Goal: Information Seeking & Learning: Compare options

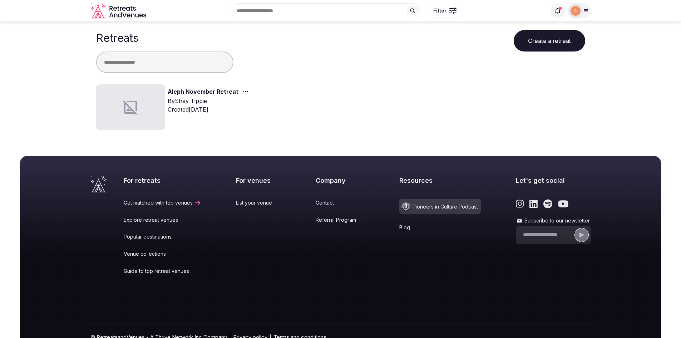
click at [199, 295] on div "For retreats Get matched with top venues Explore retreat venues Popular destina…" at bounding box center [340, 265] width 500 height 179
click at [201, 97] on div "By [PERSON_NAME]" at bounding box center [210, 101] width 84 height 9
click at [199, 93] on link "Aleph November Retreat" at bounding box center [203, 91] width 71 height 9
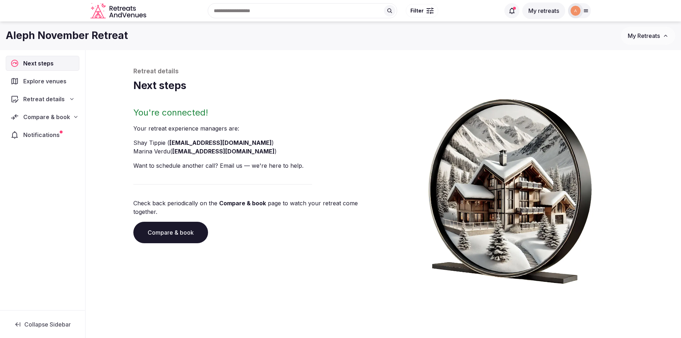
click at [50, 102] on span "Retreat details" at bounding box center [43, 99] width 41 height 9
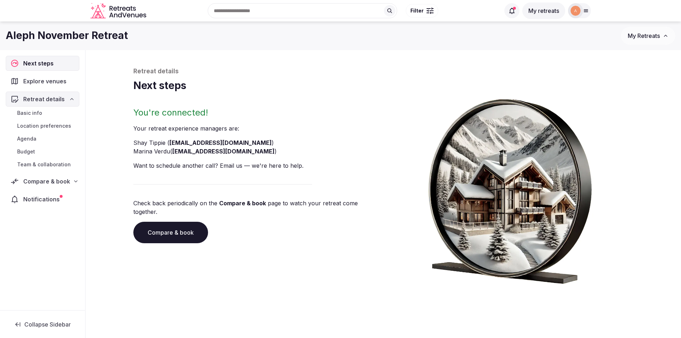
click at [69, 175] on div "Compare & book" at bounding box center [43, 181] width 74 height 15
click at [43, 225] on span "Proposals received (4)" at bounding box center [45, 227] width 57 height 7
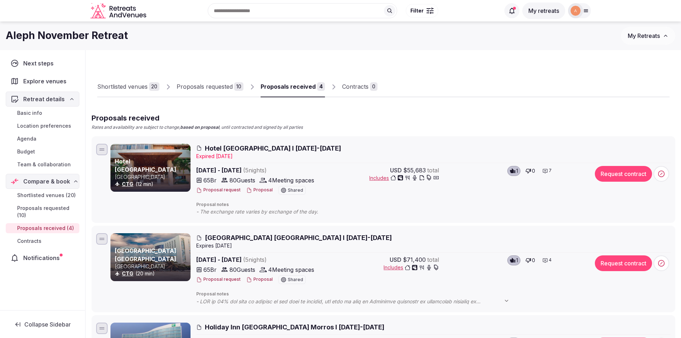
click at [265, 148] on span "Hotel [GEOGRAPHIC_DATA] I [DATE]-[DATE]" at bounding box center [273, 148] width 136 height 9
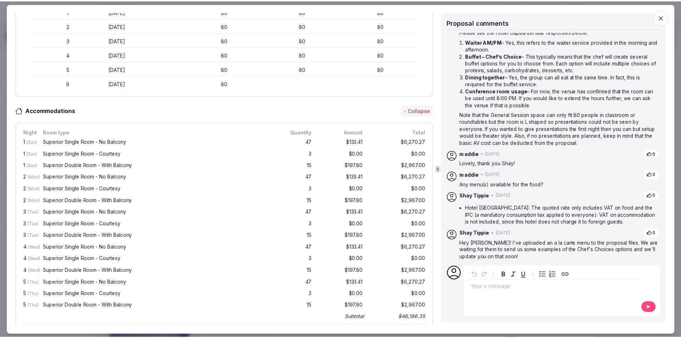
scroll to position [250, 0]
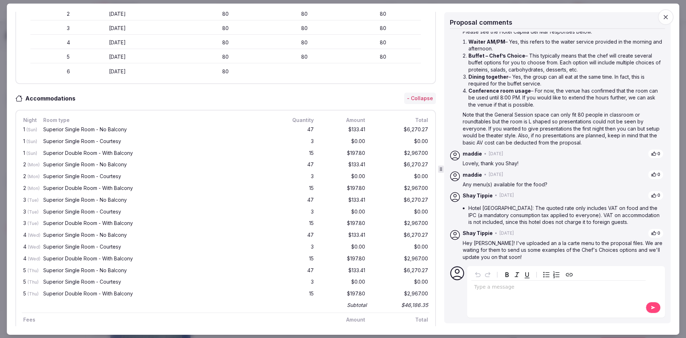
click at [667, 15] on icon "button" at bounding box center [665, 16] width 7 height 7
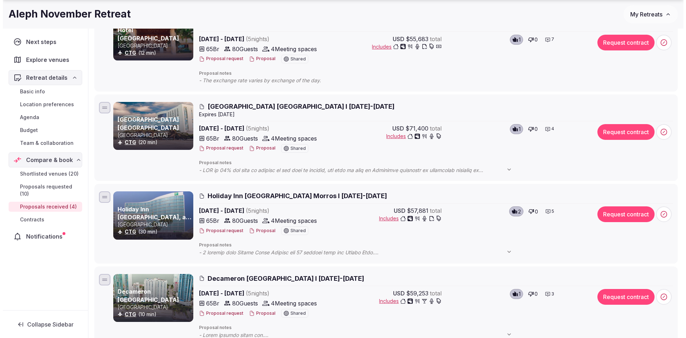
scroll to position [143, 0]
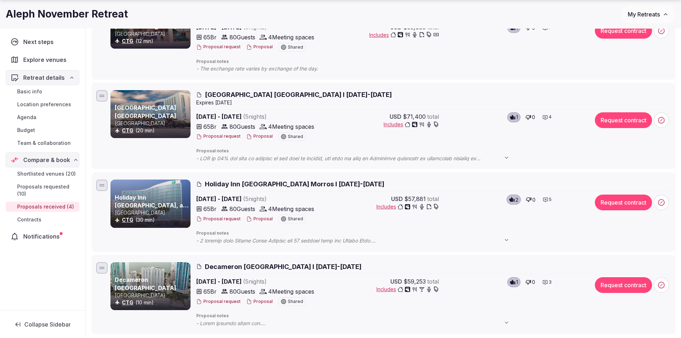
click at [221, 93] on span "[GEOGRAPHIC_DATA] [GEOGRAPHIC_DATA] I [DATE]-[DATE]" at bounding box center [298, 94] width 187 height 9
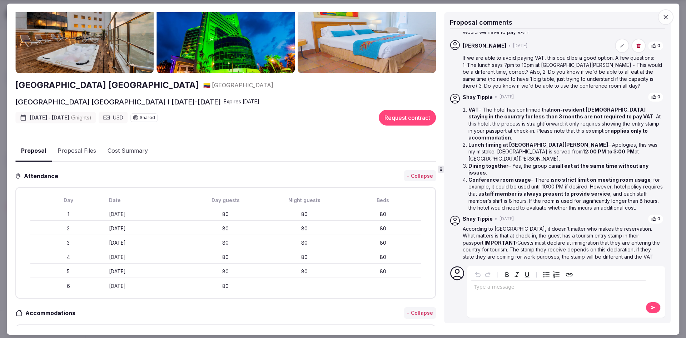
scroll to position [0, 0]
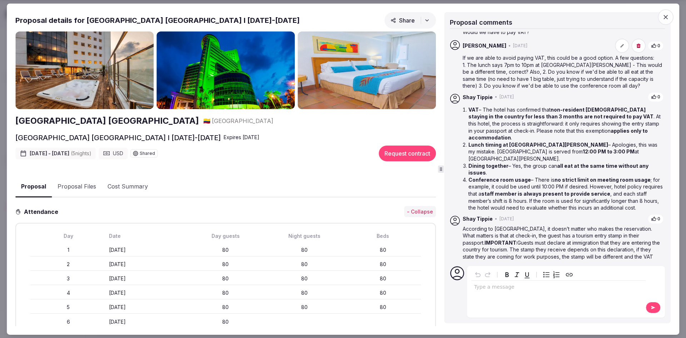
click at [665, 16] on icon "button" at bounding box center [665, 16] width 7 height 7
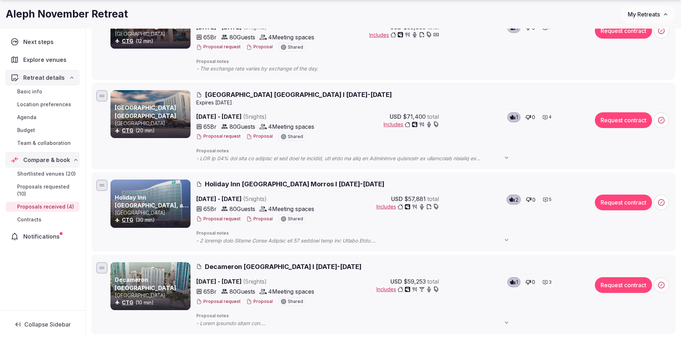
click at [291, 180] on span "Holiday Inn [GEOGRAPHIC_DATA] Morros I [DATE]-[DATE]" at bounding box center [294, 183] width 179 height 9
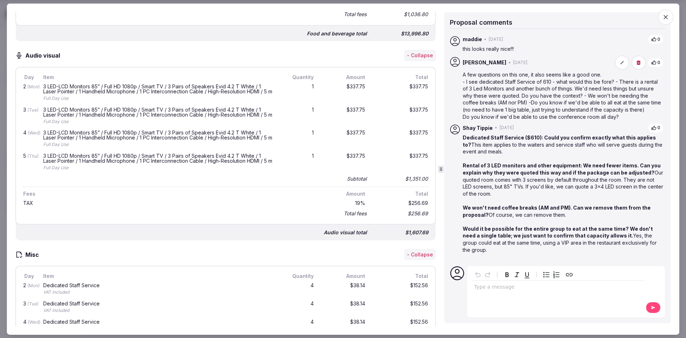
scroll to position [894, 0]
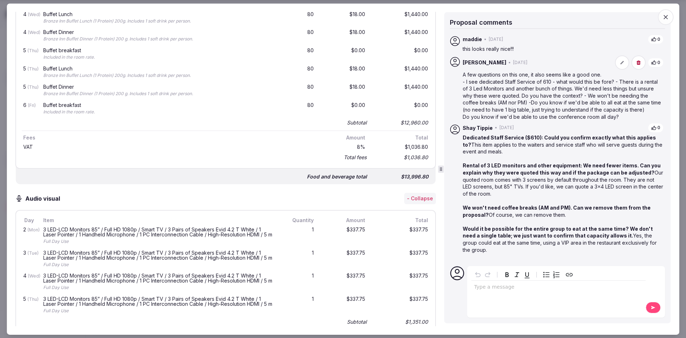
click at [209, 197] on div "Audio visual - Collapse" at bounding box center [225, 198] width 421 height 11
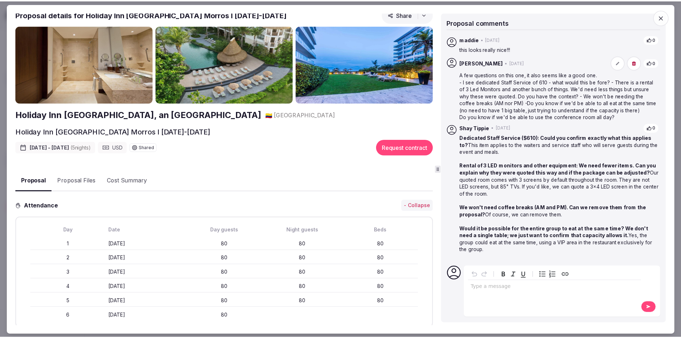
scroll to position [0, 0]
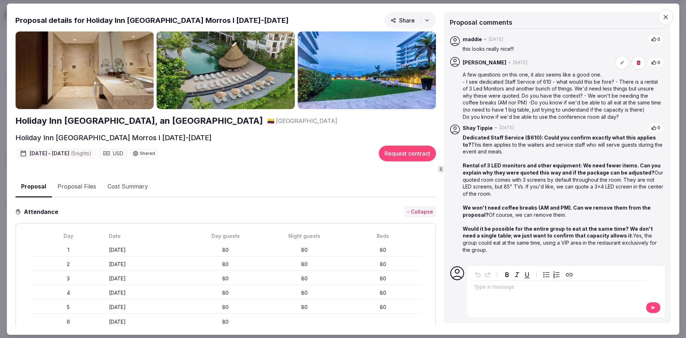
click at [5, 14] on div at bounding box center [343, 169] width 686 height 338
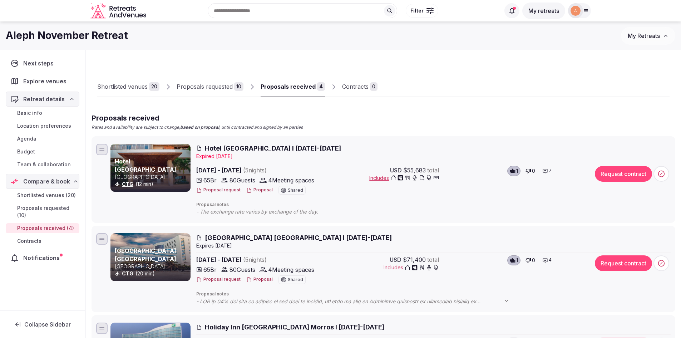
click at [288, 240] on span "[GEOGRAPHIC_DATA] [GEOGRAPHIC_DATA] I [DATE]-[DATE]" at bounding box center [298, 237] width 187 height 9
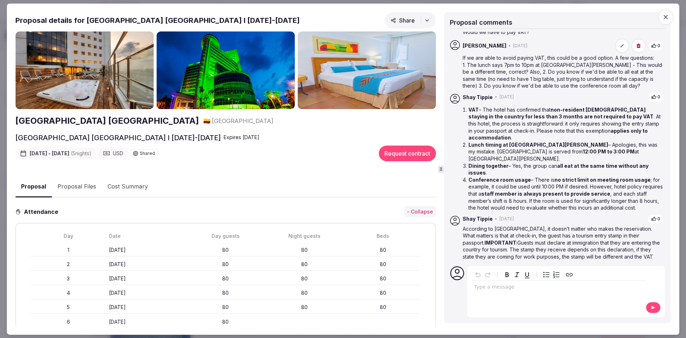
click at [670, 15] on span "button" at bounding box center [666, 17] width 16 height 16
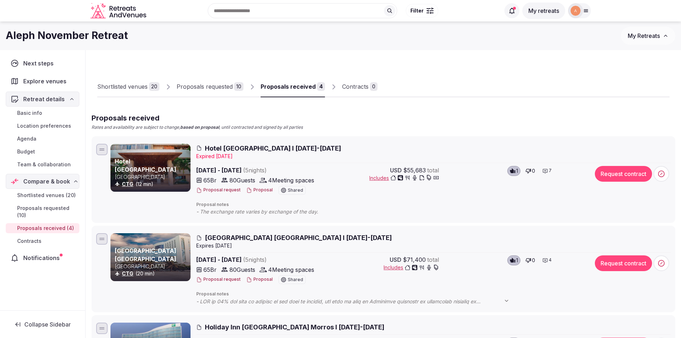
click at [229, 150] on span "Hotel [GEOGRAPHIC_DATA] I [DATE]-[DATE]" at bounding box center [273, 148] width 136 height 9
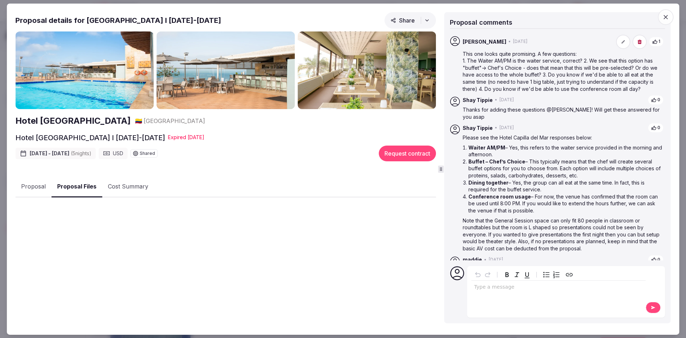
click at [71, 188] on button "Proposal Files" at bounding box center [76, 186] width 51 height 21
click at [32, 187] on button "Proposal" at bounding box center [33, 186] width 36 height 21
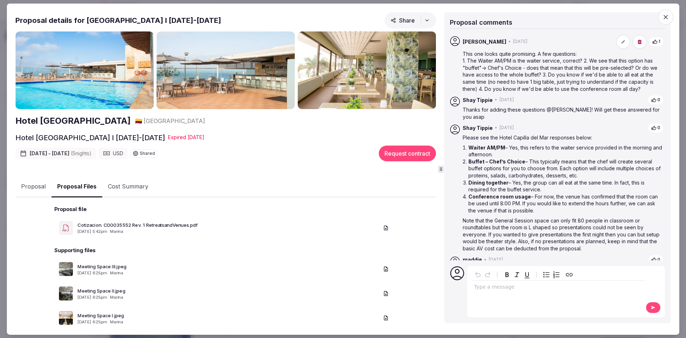
click at [74, 186] on button "Proposal Files" at bounding box center [76, 186] width 51 height 21
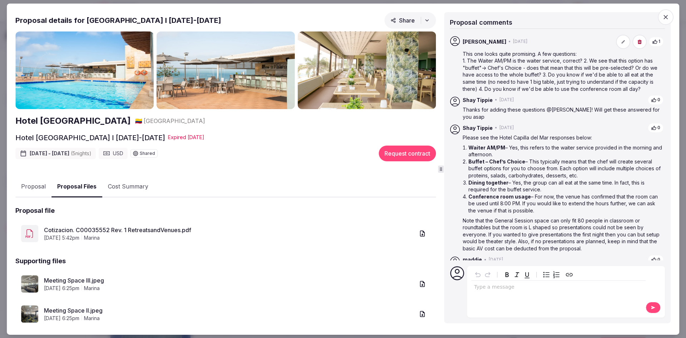
scroll to position [71, 0]
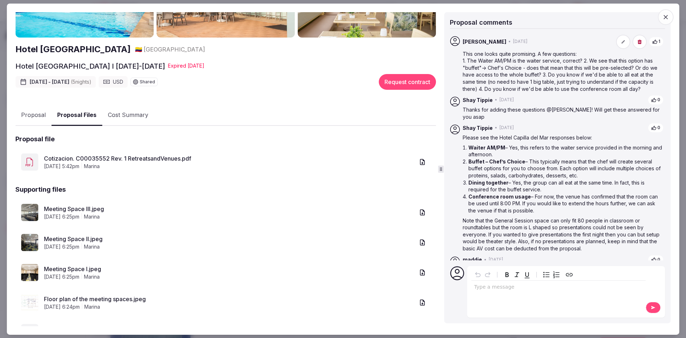
click at [31, 209] on img at bounding box center [29, 212] width 17 height 17
click at [45, 208] on link "Meeting Space III.jpeg" at bounding box center [229, 208] width 371 height 9
click at [70, 265] on link "Meeting Space I.jpeg" at bounding box center [229, 269] width 371 height 9
click at [67, 238] on link "Meeting Space II.jpeg" at bounding box center [229, 238] width 371 height 9
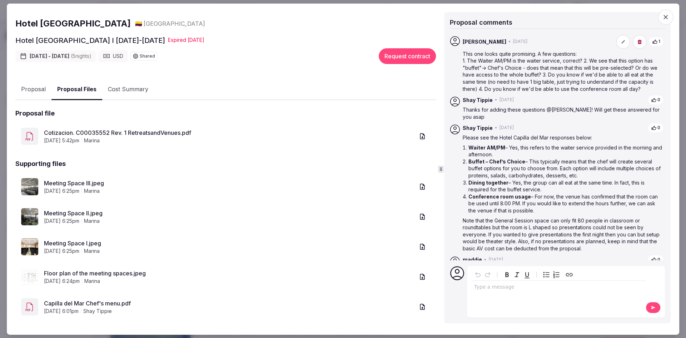
scroll to position [107, 0]
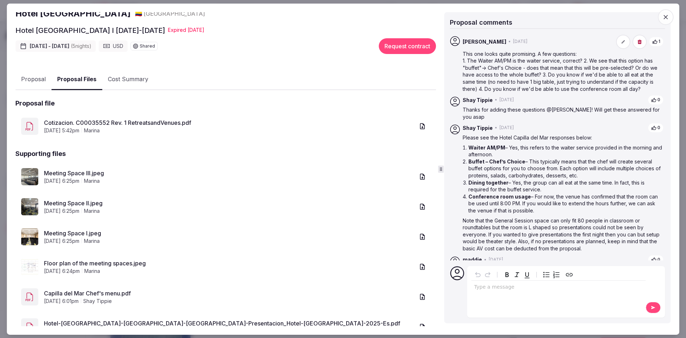
click at [30, 262] on img at bounding box center [29, 266] width 17 height 17
click at [49, 261] on link "Floor plan of the meeting spaces.jpeg" at bounding box center [229, 263] width 371 height 9
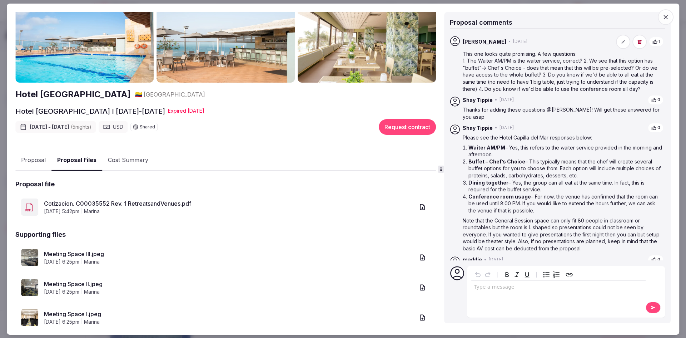
scroll to position [0, 0]
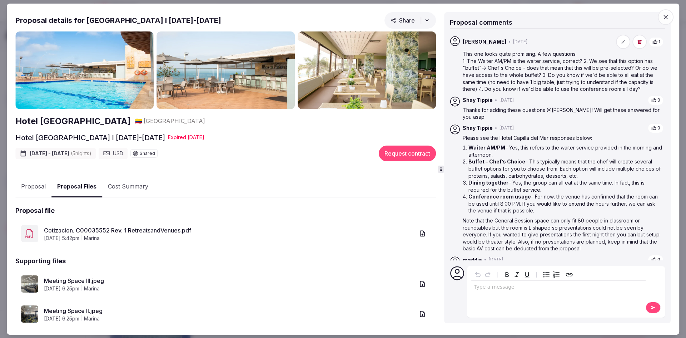
click at [5, 17] on div at bounding box center [343, 169] width 686 height 338
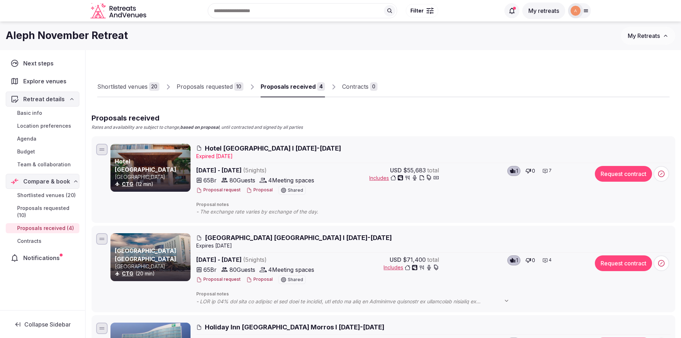
click at [243, 237] on span "[GEOGRAPHIC_DATA] [GEOGRAPHIC_DATA] I [DATE]-[DATE]" at bounding box center [298, 237] width 187 height 9
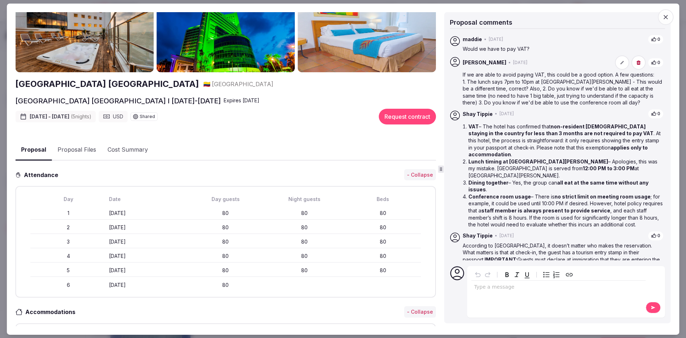
scroll to position [71, 0]
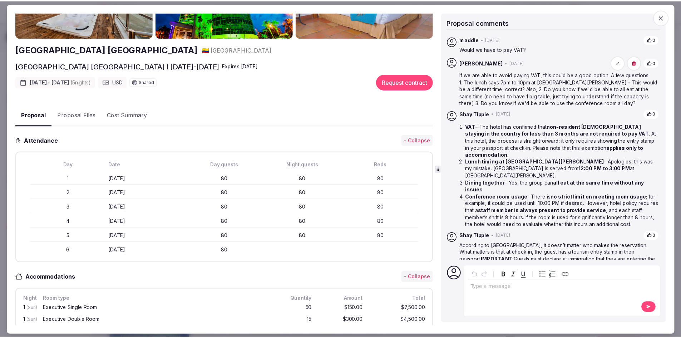
scroll to position [0, 0]
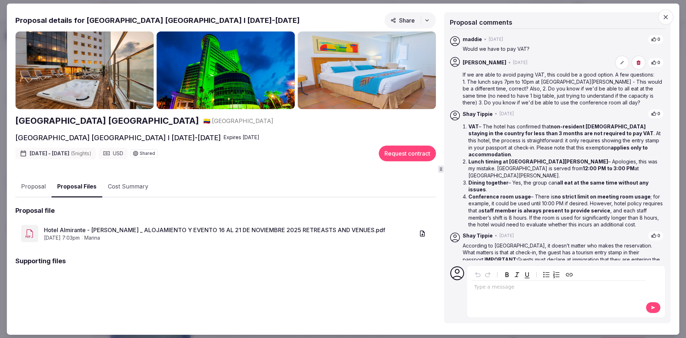
click at [3, 32] on div at bounding box center [343, 169] width 686 height 338
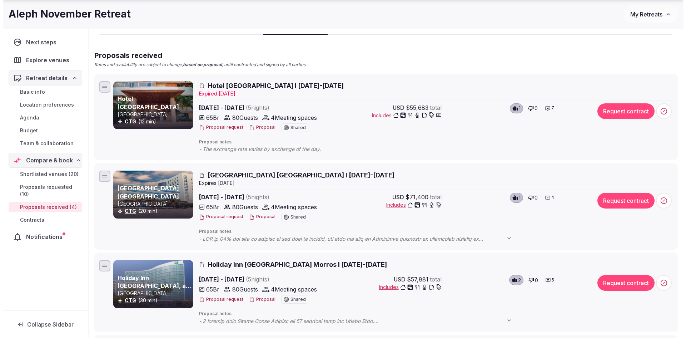
scroll to position [71, 0]
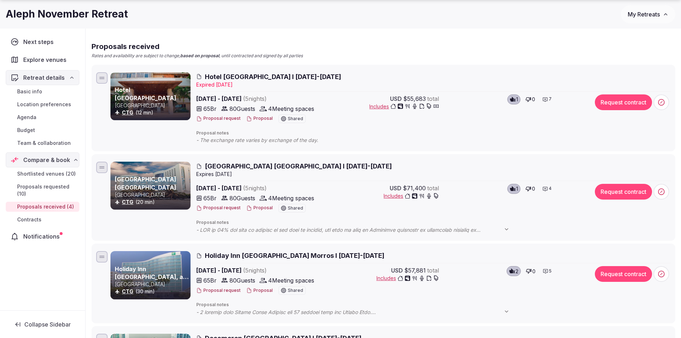
click at [241, 255] on span "Holiday Inn [GEOGRAPHIC_DATA] Morros I [DATE]-[DATE]" at bounding box center [294, 255] width 179 height 9
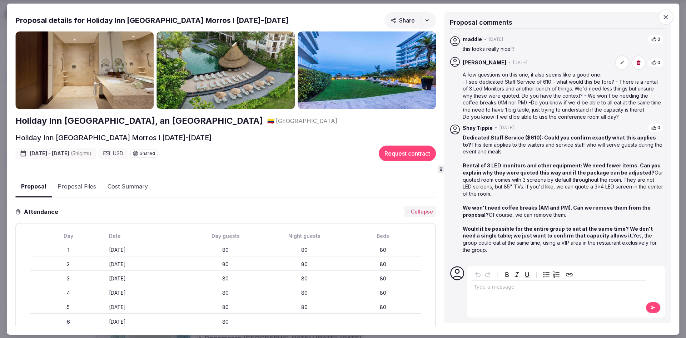
click at [73, 186] on button "Proposal Files" at bounding box center [77, 186] width 50 height 21
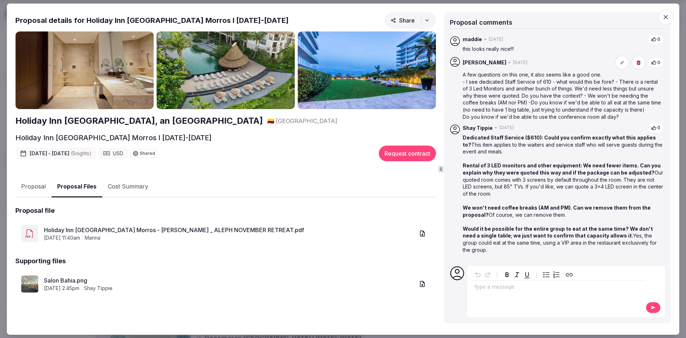
click at [140, 279] on link "Salon Bahia.png" at bounding box center [229, 280] width 371 height 9
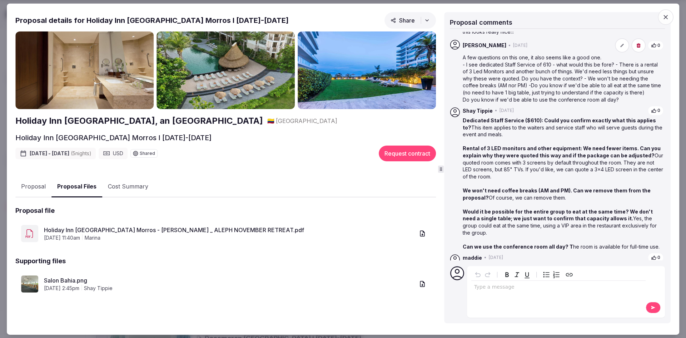
scroll to position [0, 0]
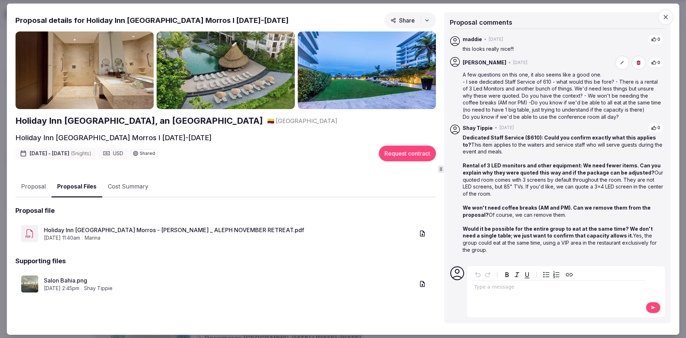
click at [0, 20] on div at bounding box center [343, 169] width 686 height 338
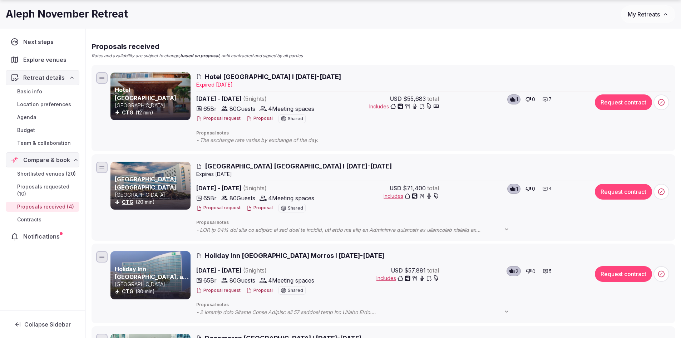
click at [243, 73] on span "Hotel [GEOGRAPHIC_DATA] I [DATE]-[DATE]" at bounding box center [273, 76] width 136 height 9
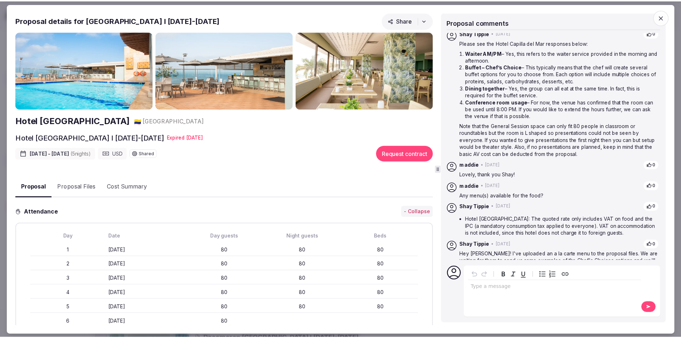
scroll to position [106, 0]
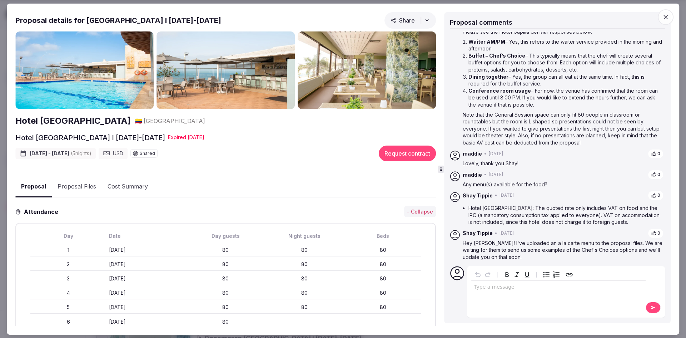
click at [662, 24] on span "button" at bounding box center [666, 17] width 16 height 16
